Goal: Information Seeking & Learning: Learn about a topic

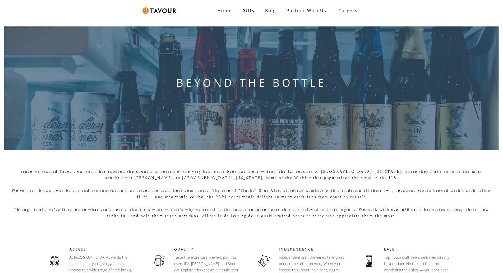
click at [52, 40] on div "BEYOND THE BOTTLE" at bounding box center [251, 88] width 503 height 132
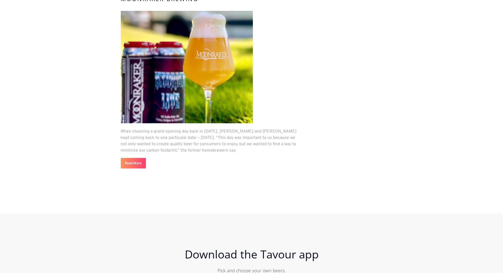
scroll to position [1600, 0]
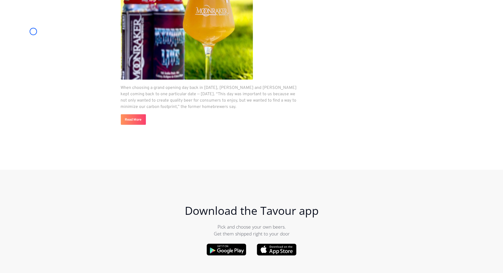
scroll to position [1906, 0]
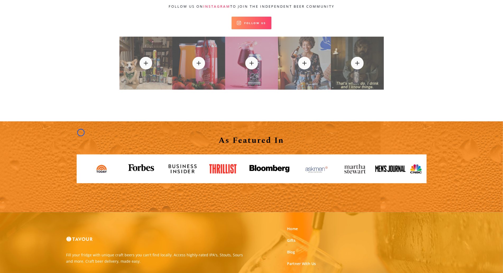
click at [81, 164] on link at bounding box center [81, 168] width 8 height 8
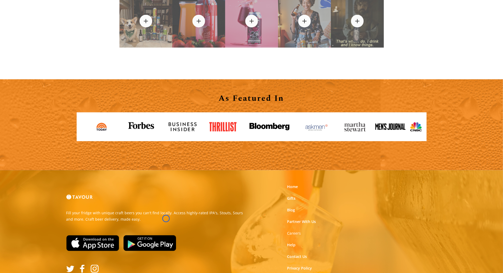
click at [166, 235] on img at bounding box center [149, 243] width 53 height 16
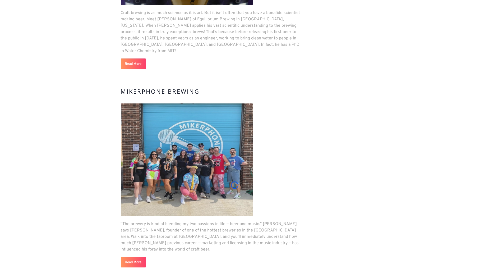
click at [235, 185] on img at bounding box center [187, 159] width 132 height 112
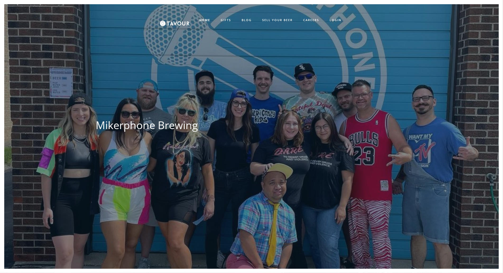
click at [235, 185] on div "Mikerphone Brewing Tavour" at bounding box center [251, 140] width 473 height 273
click at [35, 26] on div "HOME GIFTS BLOG SELL YOUR BEER CAREERS LOGIN SIGN UP" at bounding box center [251, 20] width 494 height 21
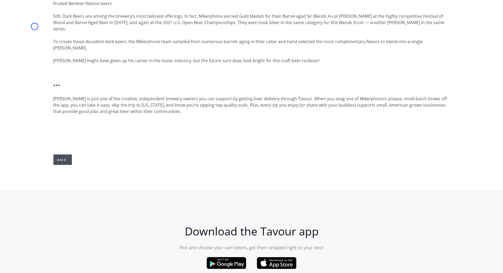
scroll to position [440, 0]
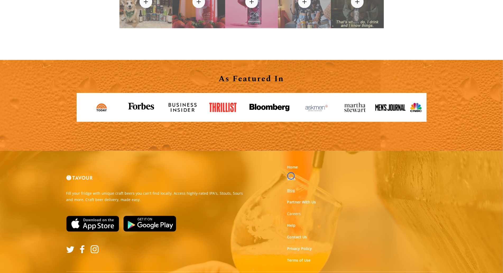
click at [291, 188] on link "Blog" at bounding box center [291, 190] width 8 height 5
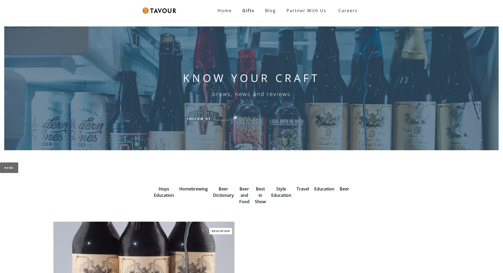
click at [43, 29] on div "KNOW YOUR CRAFT brews, news and reviews Follow Us" at bounding box center [251, 88] width 503 height 132
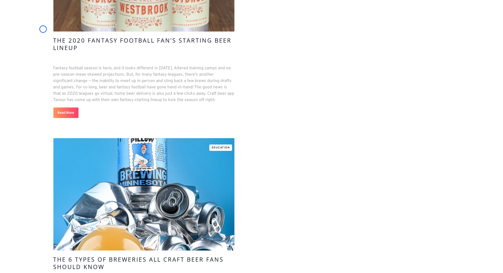
scroll to position [4181, 0]
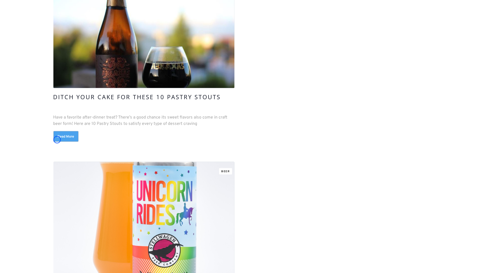
click at [57, 139] on link "Read More" at bounding box center [65, 136] width 25 height 11
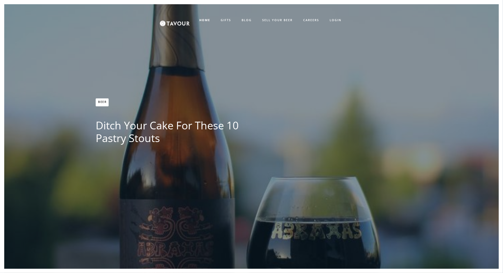
click at [57, 139] on div "Beer Ditch your Cake for these 10 Pastry Stouts Tavour" at bounding box center [251, 140] width 473 height 273
click at [36, 27] on div "HOME GIFTS BLOG SELL YOUR BEER CAREERS LOGIN SIGN UP" at bounding box center [251, 20] width 494 height 21
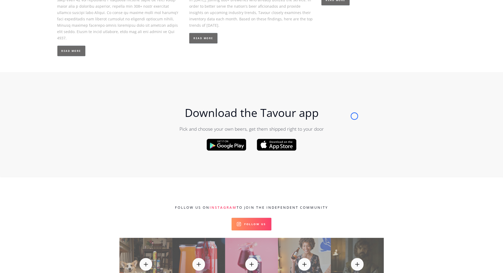
scroll to position [857, 0]
